Goal: Transaction & Acquisition: Purchase product/service

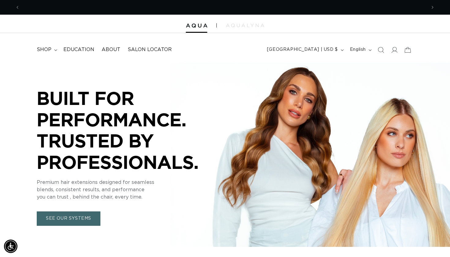
scroll to position [0, 813]
click at [396, 50] on icon at bounding box center [394, 50] width 6 height 6
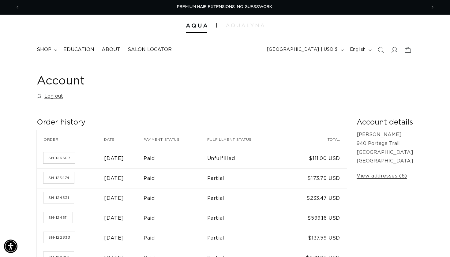
click at [45, 52] on span "shop" at bounding box center [44, 50] width 15 height 6
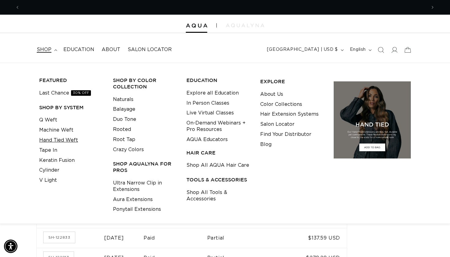
scroll to position [0, 406]
click at [148, 181] on link "Ultra Narrow Clip in Extensions" at bounding box center [145, 186] width 64 height 17
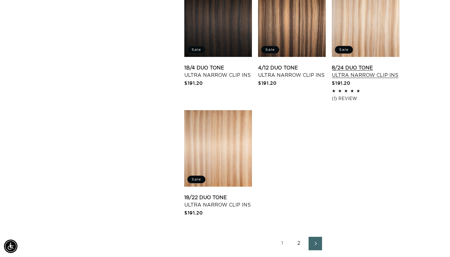
scroll to position [0, 406]
click at [370, 64] on link "8/24 Duo Tone Ultra Narrow Clip Ins" at bounding box center [366, 71] width 68 height 15
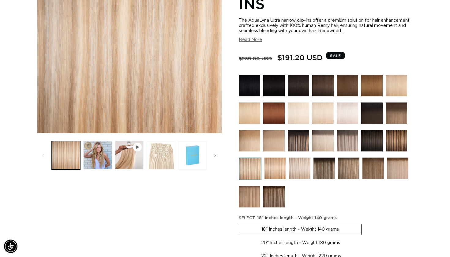
scroll to position [0, 406]
click at [131, 161] on button "Play video 1 in gallery view" at bounding box center [129, 155] width 28 height 28
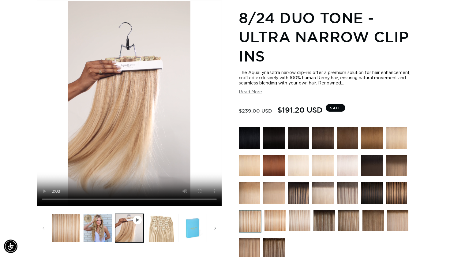
scroll to position [0, 813]
click at [280, 222] on img at bounding box center [274, 220] width 21 height 21
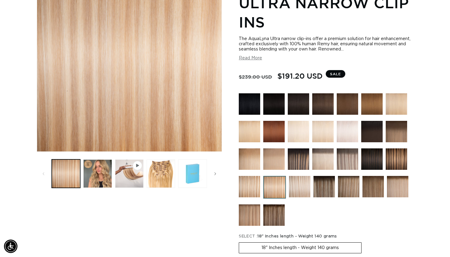
scroll to position [0, 406]
click at [132, 180] on button "Play video 1 in gallery view" at bounding box center [129, 173] width 28 height 28
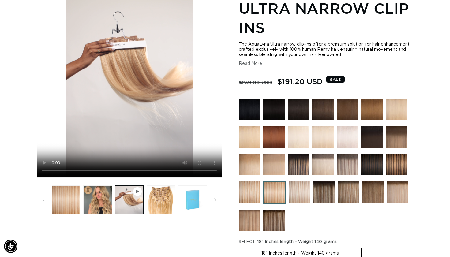
scroll to position [0, 0]
click at [249, 225] on img at bounding box center [249, 220] width 21 height 21
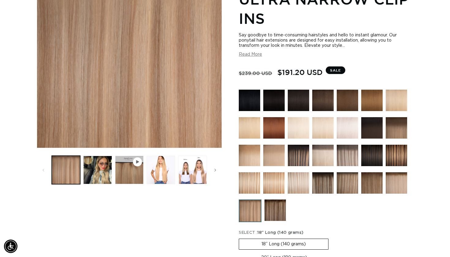
scroll to position [0, 406]
click at [257, 182] on img at bounding box center [249, 182] width 21 height 21
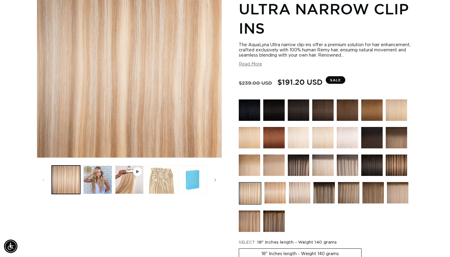
scroll to position [113, 0]
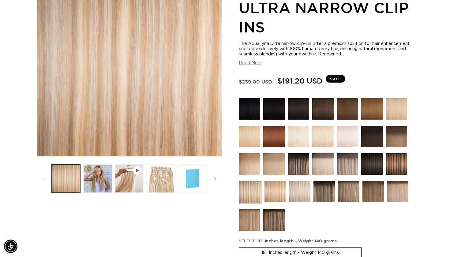
click at [347, 166] on img at bounding box center [347, 163] width 21 height 21
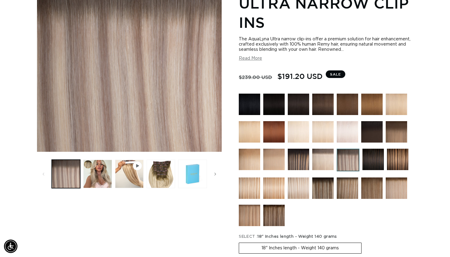
click at [297, 187] on img at bounding box center [298, 187] width 21 height 21
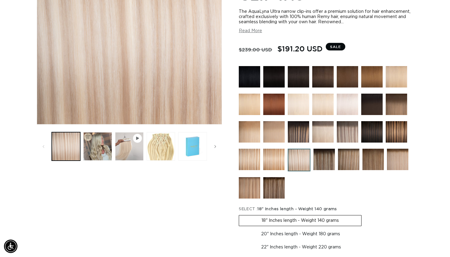
scroll to position [146, 0]
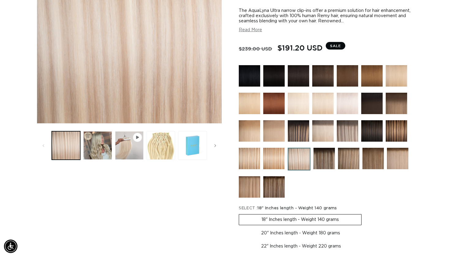
click at [277, 148] on img at bounding box center [273, 158] width 21 height 21
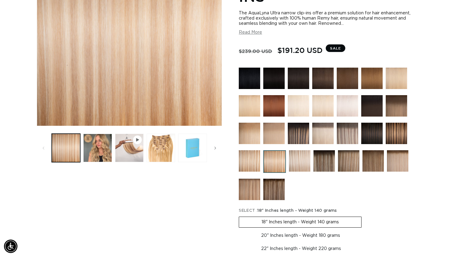
scroll to position [151, 0]
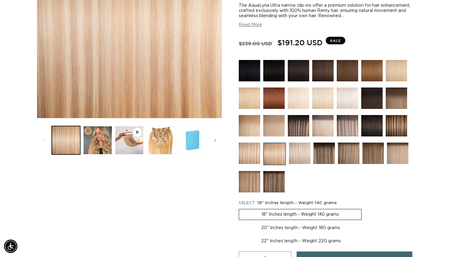
click at [253, 155] on img at bounding box center [249, 153] width 21 height 21
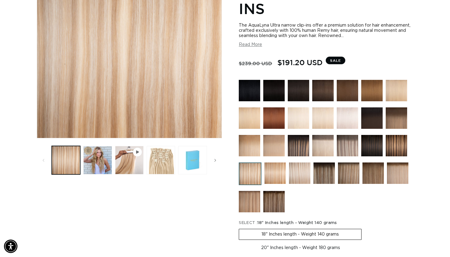
scroll to position [0, 813]
click at [398, 174] on img at bounding box center [397, 172] width 21 height 21
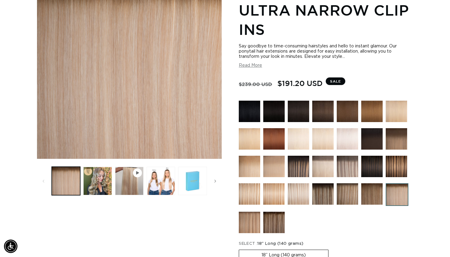
scroll to position [0, 813]
click at [277, 195] on img at bounding box center [273, 193] width 21 height 21
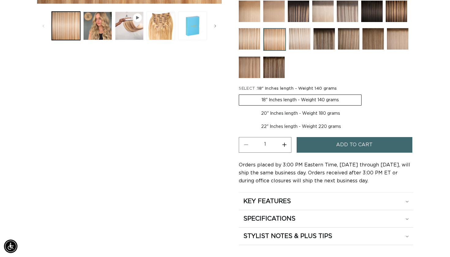
scroll to position [0, 813]
click at [330, 114] on label "20" Inches length - Weight 180 grams Variant sold out or unavailable" at bounding box center [301, 113] width 124 height 10
click at [364, 94] on input "20" Inches length - Weight 180 grams Variant sold out or unavailable" at bounding box center [364, 93] width 0 height 0
radio input "true"
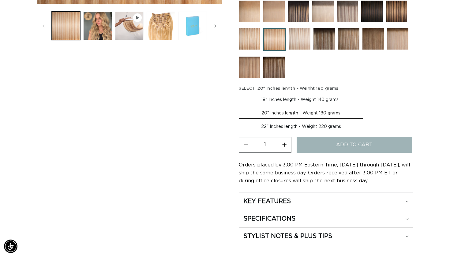
scroll to position [0, 0]
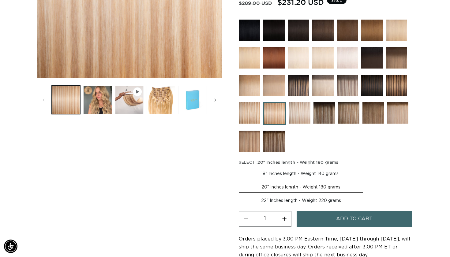
scroll to position [238, 0]
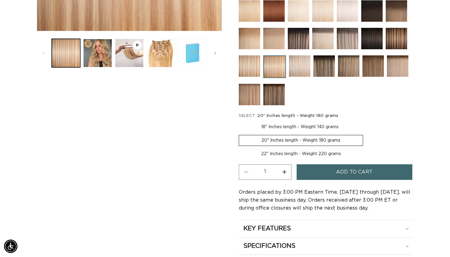
click at [325, 154] on label "22" Inches length - Weight 220 grams Variant sold out or unavailable" at bounding box center [301, 154] width 125 height 10
click at [366, 134] on input "22" Inches length - Weight 220 grams Variant sold out or unavailable" at bounding box center [366, 134] width 0 height 0
radio input "true"
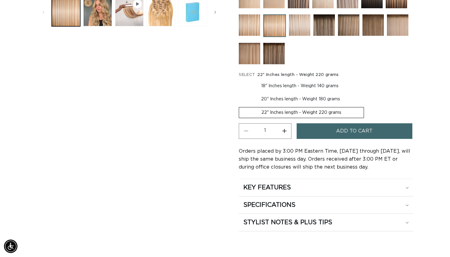
click at [324, 98] on label "20" Inches length - Weight 180 grams Variant sold out or unavailable" at bounding box center [301, 99] width 124 height 10
click at [364, 80] on input "20" Inches length - Weight 180 grams Variant sold out or unavailable" at bounding box center [364, 80] width 0 height 0
radio input "true"
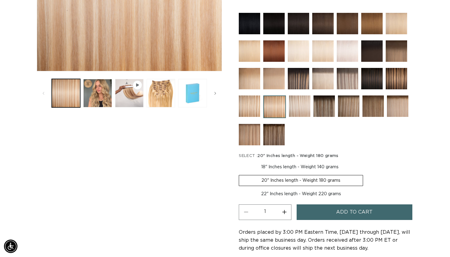
scroll to position [250, 0]
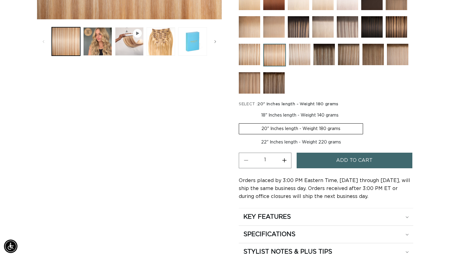
click at [285, 139] on label "22" Inches length - Weight 220 grams Variant sold out or unavailable" at bounding box center [301, 142] width 125 height 10
click at [366, 122] on input "22" Inches length - Weight 220 grams Variant sold out or unavailable" at bounding box center [366, 122] width 0 height 0
radio input "true"
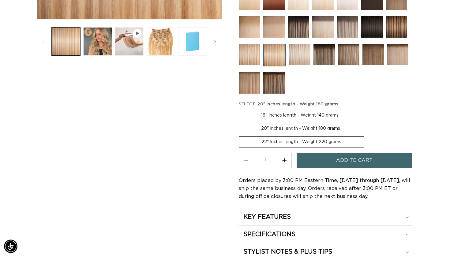
scroll to position [0, 813]
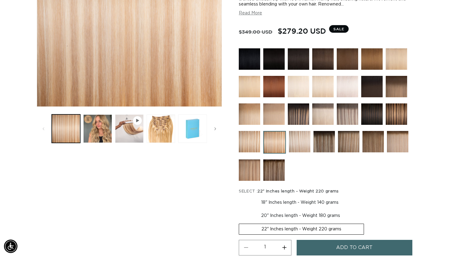
scroll to position [0, 406]
click at [345, 143] on img at bounding box center [348, 141] width 21 height 21
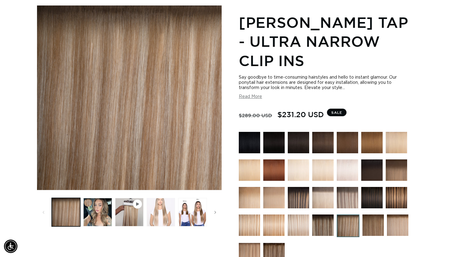
scroll to position [0, 813]
click at [157, 215] on button "Load image 3 in gallery view" at bounding box center [161, 212] width 28 height 28
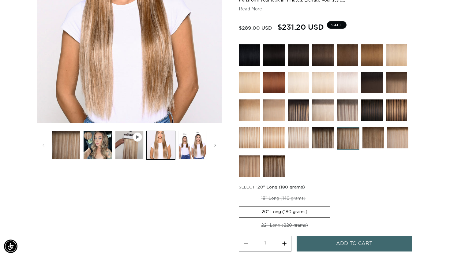
click at [281, 200] on label "18” Long (140 grams) Variant sold out or unavailable" at bounding box center [283, 198] width 89 height 10
click at [240, 192] on input "18” Long (140 grams) Variant sold out or unavailable" at bounding box center [240, 192] width 0 height 0
radio input "true"
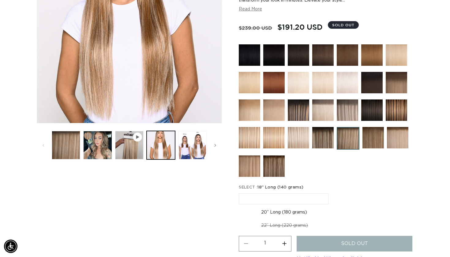
click at [252, 164] on img at bounding box center [249, 165] width 21 height 21
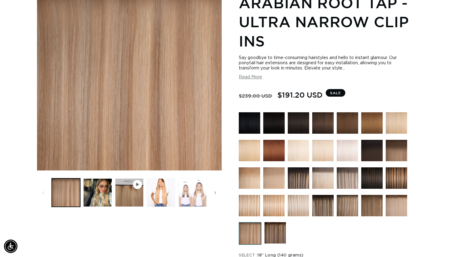
scroll to position [0, 406]
click at [169, 188] on button "Load image 3 in gallery view" at bounding box center [161, 192] width 28 height 28
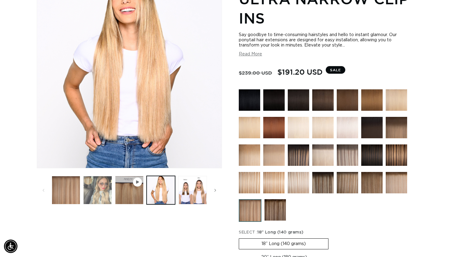
click at [102, 183] on button "Load image 2 in gallery view" at bounding box center [97, 190] width 28 height 28
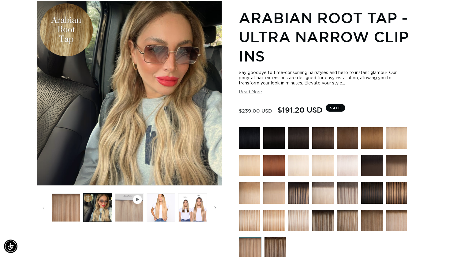
scroll to position [0, 813]
click at [124, 213] on button "Play video 1 in gallery view" at bounding box center [129, 207] width 28 height 28
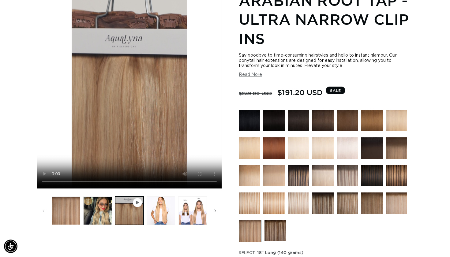
scroll to position [0, 0]
click at [404, 199] on img at bounding box center [396, 202] width 21 height 21
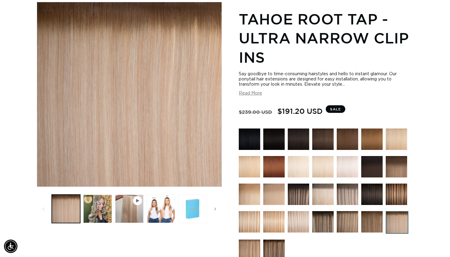
scroll to position [0, 406]
click at [248, 243] on img at bounding box center [249, 250] width 21 height 21
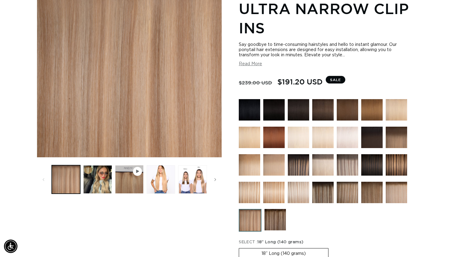
scroll to position [117, 0]
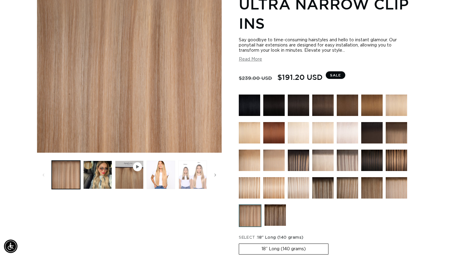
click at [204, 175] on button "Load image 4 in gallery view" at bounding box center [192, 175] width 28 height 28
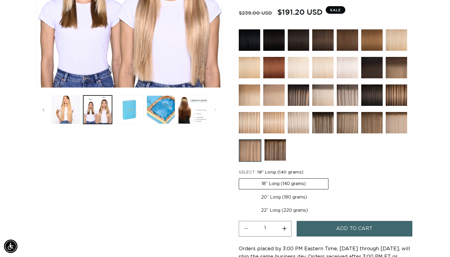
scroll to position [0, 406]
click at [367, 231] on span "Add to cart" at bounding box center [354, 229] width 36 height 16
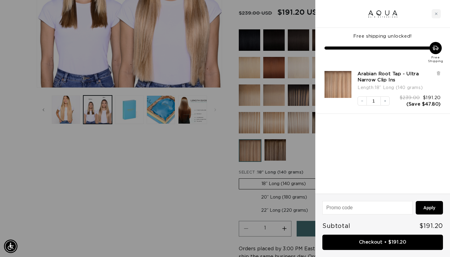
scroll to position [0, 813]
click at [363, 206] on input at bounding box center [367, 207] width 90 height 13
type input "sbm50"
click at [426, 210] on button "Apply" at bounding box center [429, 207] width 27 height 13
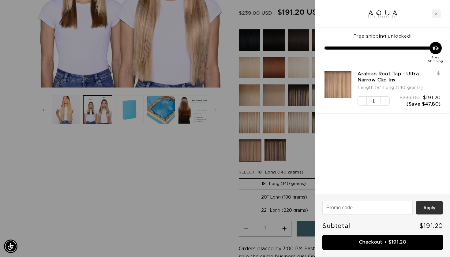
scroll to position [0, 813]
click at [391, 207] on input at bounding box center [367, 207] width 90 height 13
type input "triple10"
click at [432, 214] on button "Apply" at bounding box center [429, 207] width 27 height 13
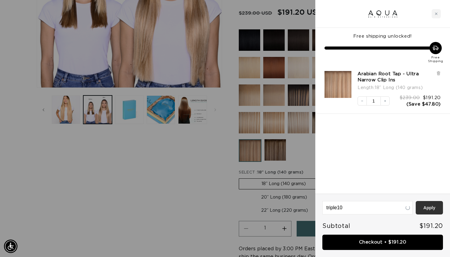
scroll to position [0, 813]
click at [399, 209] on input at bounding box center [367, 207] width 90 height 13
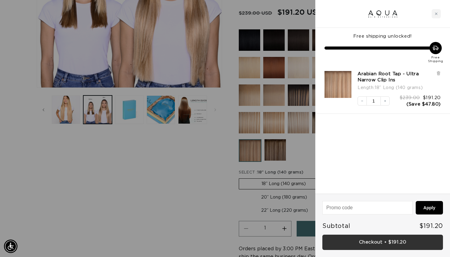
click at [374, 244] on link "Checkout • $191.20" at bounding box center [382, 243] width 121 height 16
